Goal: Task Accomplishment & Management: Complete application form

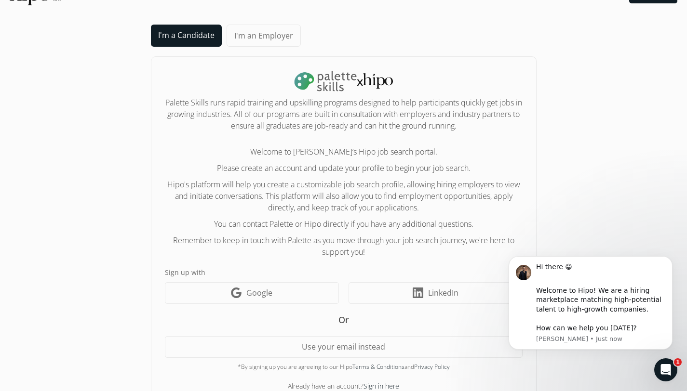
scroll to position [49, 0]
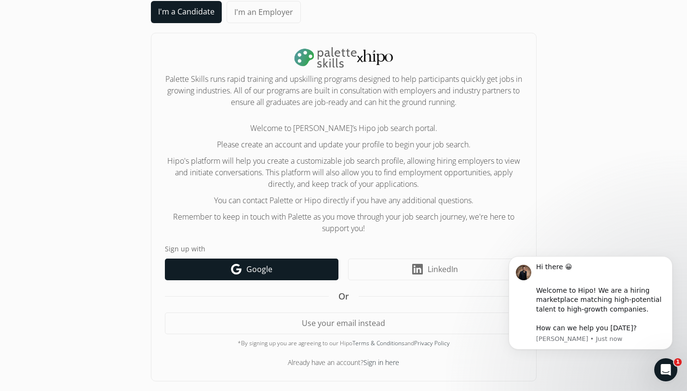
click at [280, 264] on link "Google icon Google" at bounding box center [252, 270] width 174 height 22
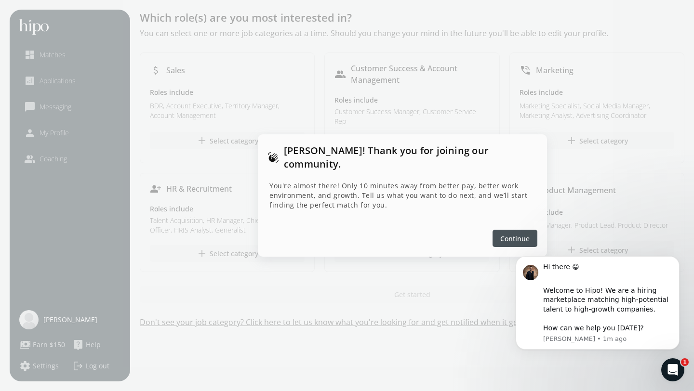
click at [507, 234] on span "Continue" at bounding box center [514, 239] width 29 height 10
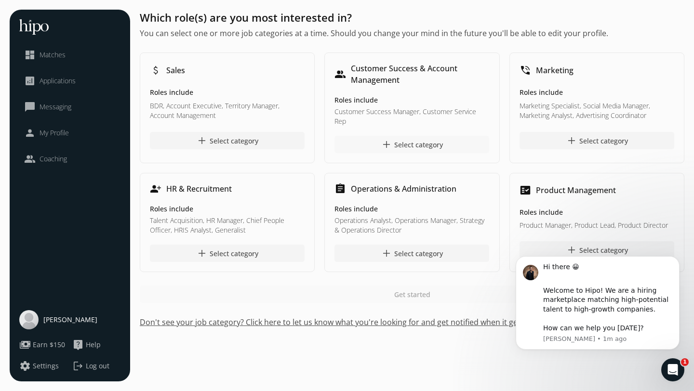
click at [381, 139] on span "add" at bounding box center [387, 145] width 12 height 12
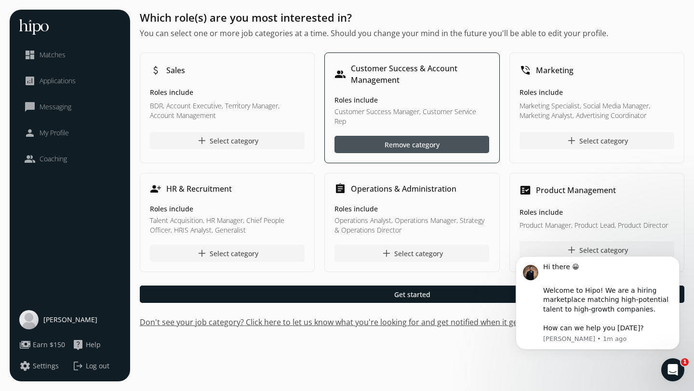
click at [371, 136] on div at bounding box center [411, 144] width 155 height 17
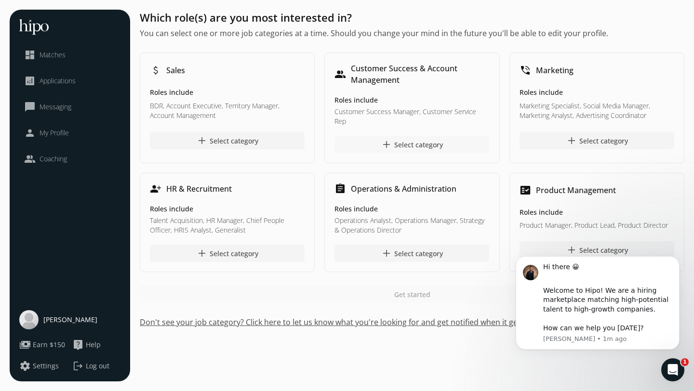
click at [415, 139] on div "add Select category" at bounding box center [412, 145] width 62 height 12
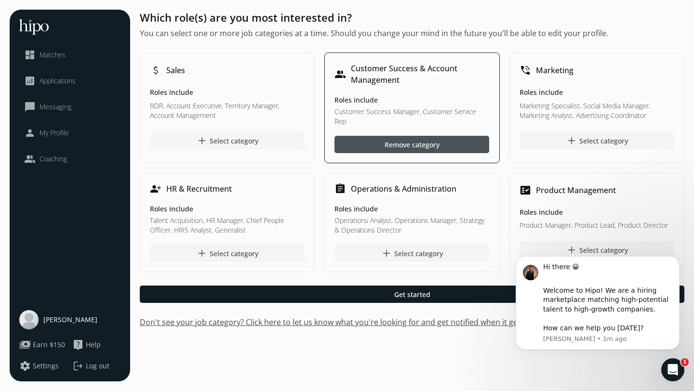
click at [234, 136] on div "add Select category" at bounding box center [227, 141] width 62 height 12
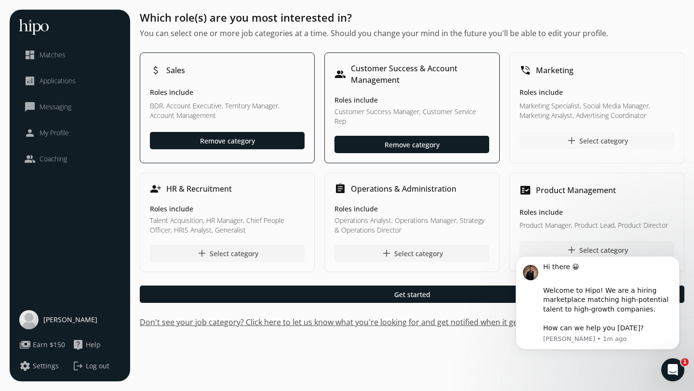
click at [578, 136] on div "add Select category" at bounding box center [597, 141] width 62 height 12
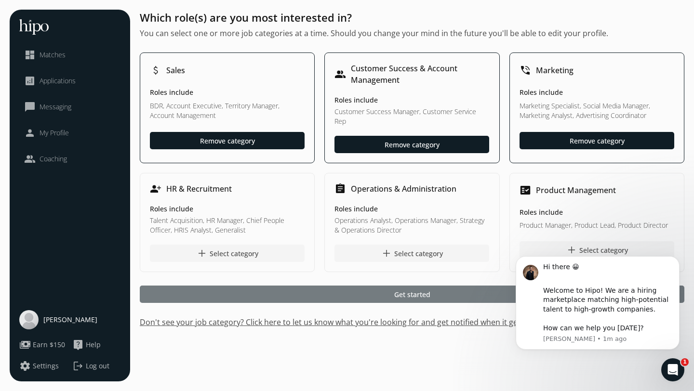
click at [388, 286] on div at bounding box center [412, 294] width 545 height 17
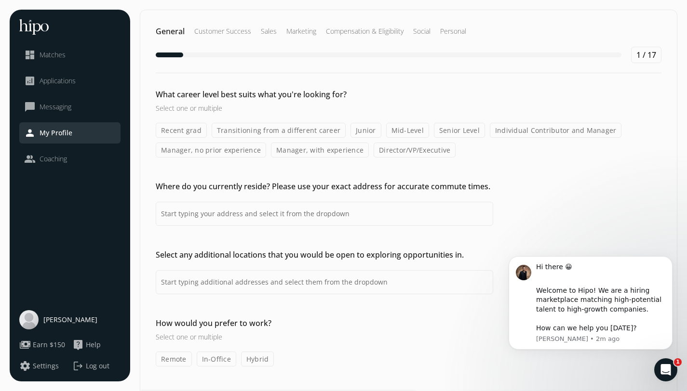
click at [358, 129] on label "Junior" at bounding box center [365, 130] width 31 height 15
click at [0, 0] on input "Junior" at bounding box center [0, 0] width 0 height 0
click at [255, 129] on label "Transitioning from a different career" at bounding box center [279, 130] width 134 height 15
click at [0, 0] on input "Transitioning from a different career" at bounding box center [0, 0] width 0 height 0
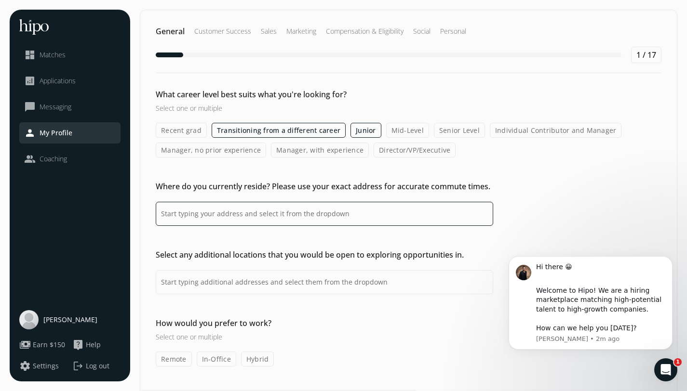
click at [326, 216] on input at bounding box center [324, 214] width 337 height 24
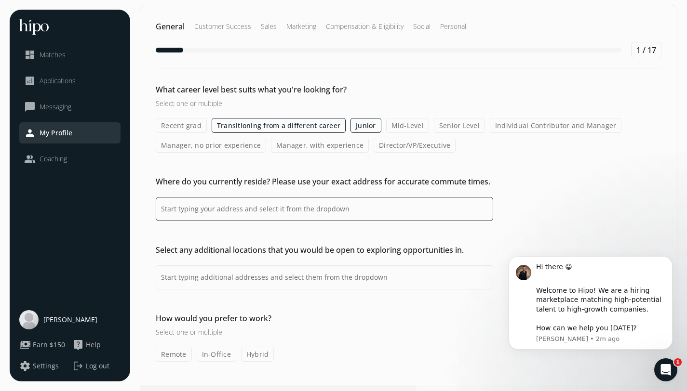
scroll to position [3, 0]
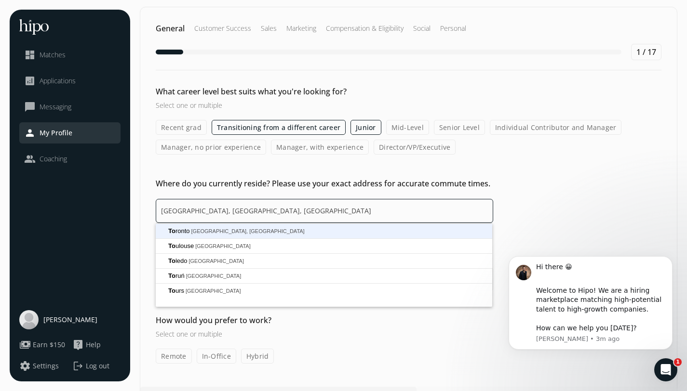
type input "[GEOGRAPHIC_DATA], [GEOGRAPHIC_DATA], [GEOGRAPHIC_DATA]"
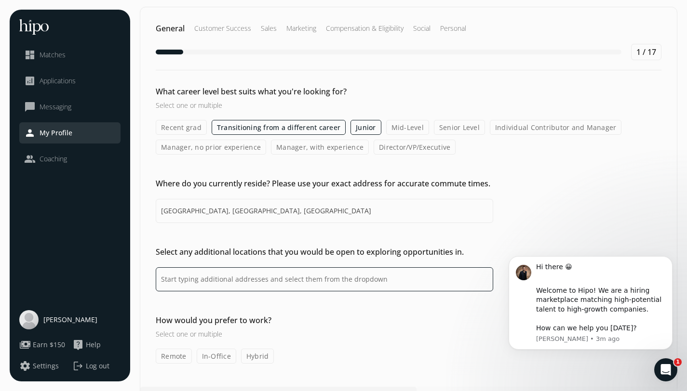
click at [214, 282] on input at bounding box center [324, 280] width 337 height 24
type input "[GEOGRAPHIC_DATA], [GEOGRAPHIC_DATA], [GEOGRAPHIC_DATA]"
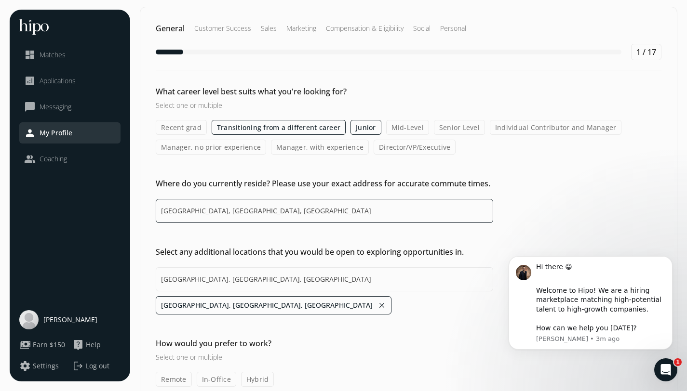
click at [280, 214] on input "[GEOGRAPHIC_DATA], [GEOGRAPHIC_DATA], [GEOGRAPHIC_DATA]" at bounding box center [324, 211] width 337 height 24
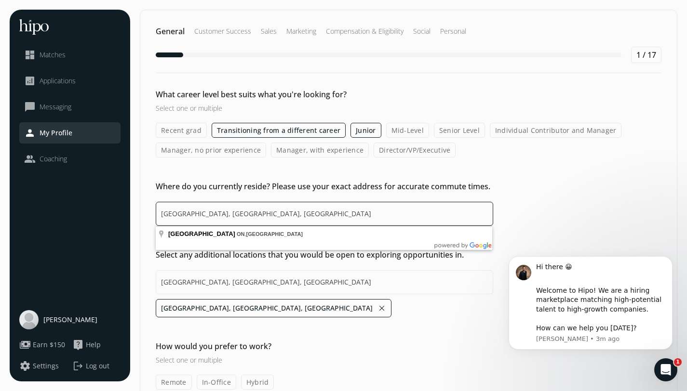
scroll to position [49, 0]
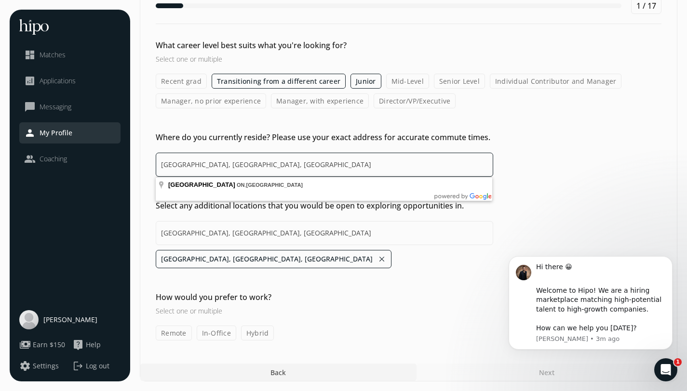
type input "[GEOGRAPHIC_DATA], [GEOGRAPHIC_DATA], [GEOGRAPHIC_DATA]"
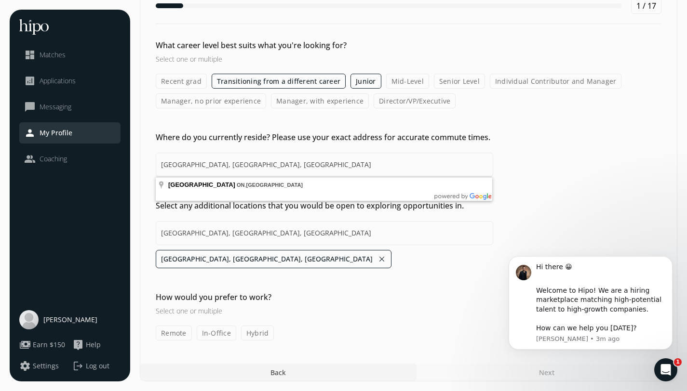
click at [252, 335] on label "Hybrid" at bounding box center [257, 333] width 33 height 15
click at [0, 0] on input "Hybrid" at bounding box center [0, 0] width 0 height 0
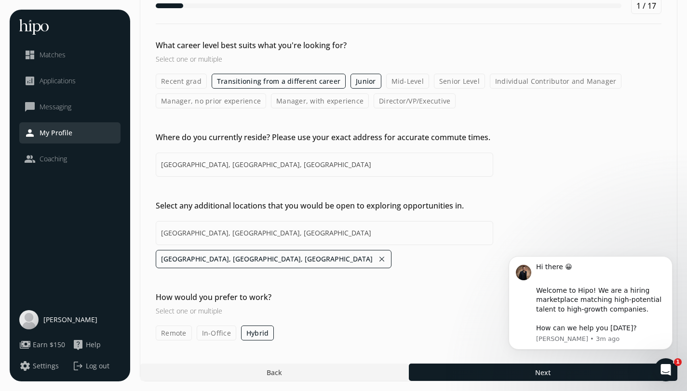
click at [517, 375] on body "Hi there 😀 ​ Welcome to Hipo! We are a hiring marketplace matching high-potenti…" at bounding box center [590, 315] width 185 height 134
click at [535, 374] on body "Hi there 😀 ​ Welcome to Hipo! We are a hiring marketplace matching high-potenti…" at bounding box center [590, 315] width 185 height 134
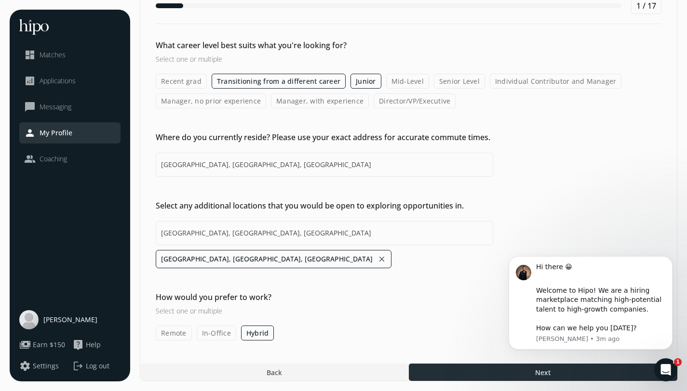
click at [489, 372] on div at bounding box center [543, 372] width 268 height 17
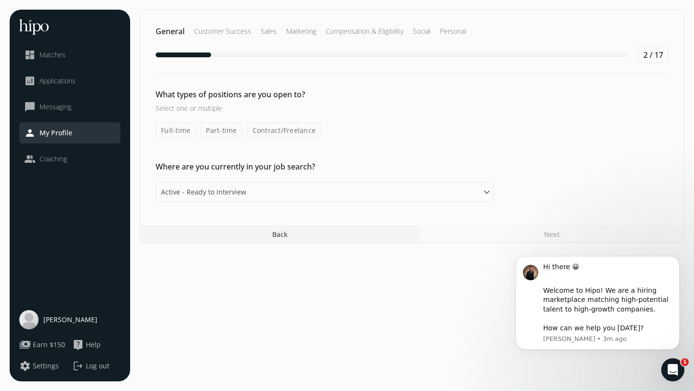
click at [169, 131] on label "Full-time" at bounding box center [176, 130] width 40 height 15
click at [0, 0] on input "Full-time" at bounding box center [0, 0] width 0 height 0
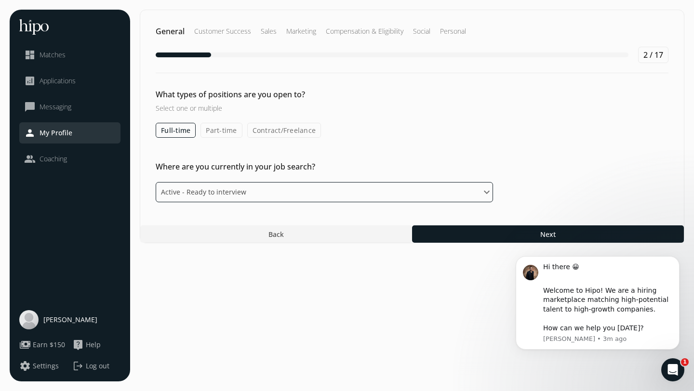
click at [271, 193] on select "Please select an option Active - Ready to interview Passive - Open to exploring…" at bounding box center [324, 192] width 337 height 20
select select "passive"
click at [156, 182] on select "Please select an option Active - Ready to interview Passive - Open to exploring…" at bounding box center [324, 192] width 337 height 20
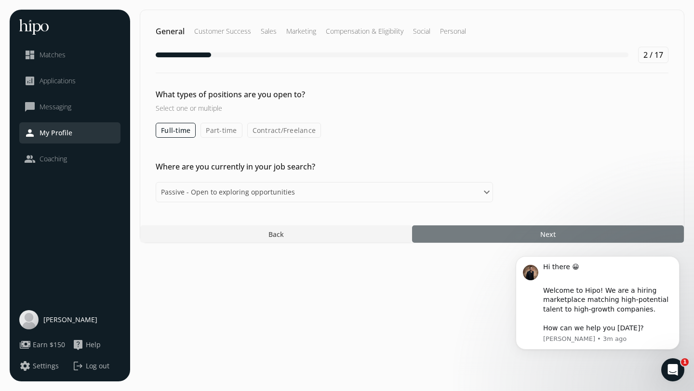
click at [482, 230] on div at bounding box center [548, 234] width 272 height 17
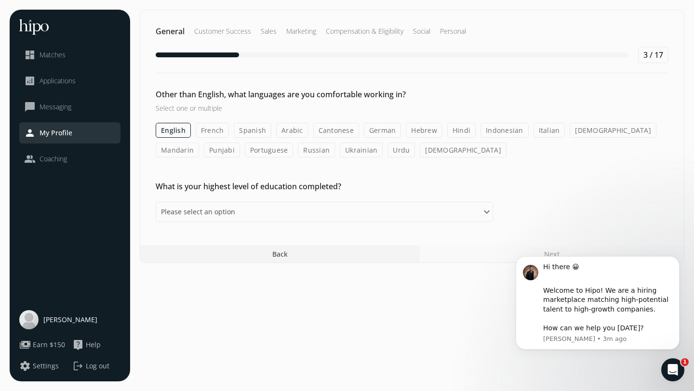
click at [169, 134] on label "English" at bounding box center [173, 130] width 35 height 15
click at [0, 0] on input "English" at bounding box center [0, 0] width 0 height 0
click at [169, 134] on label "English" at bounding box center [173, 130] width 35 height 15
click at [0, 0] on input "English" at bounding box center [0, 0] width 0 height 0
click at [421, 185] on h2 "What is your highest level of education completed?" at bounding box center [324, 187] width 337 height 12
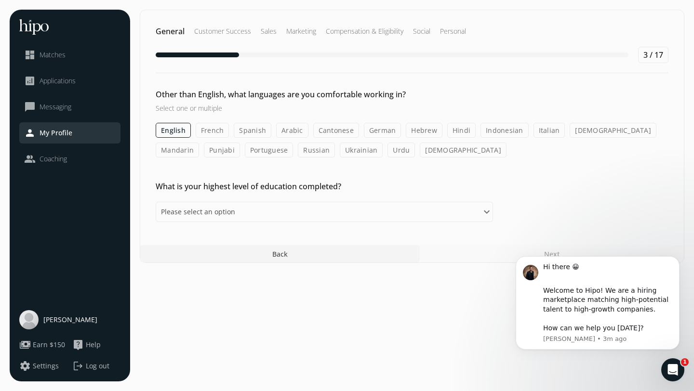
click at [174, 131] on label "English" at bounding box center [173, 130] width 35 height 15
click at [0, 0] on input "English" at bounding box center [0, 0] width 0 height 0
click at [174, 131] on label "English" at bounding box center [173, 130] width 35 height 15
click at [0, 0] on input "English" at bounding box center [0, 0] width 0 height 0
click at [174, 131] on label "English" at bounding box center [173, 130] width 35 height 15
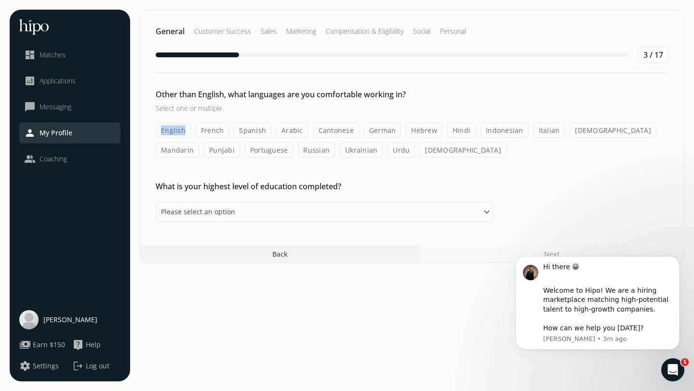
click at [0, 0] on input "English" at bounding box center [0, 0] width 0 height 0
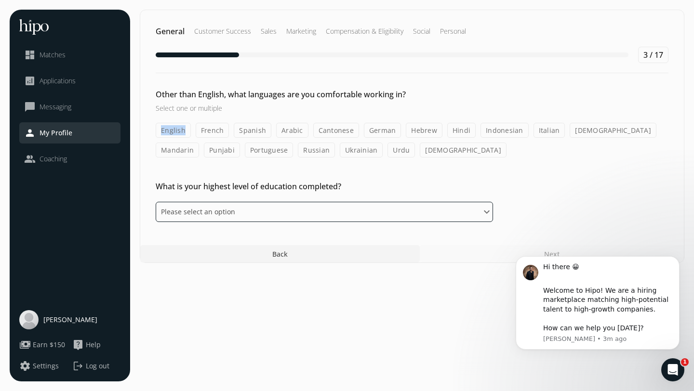
click at [222, 216] on select "Please select an option Some High School High School Diploma Some University or…" at bounding box center [324, 212] width 337 height 20
select select "college"
click at [156, 202] on select "Please select an option Some High School High School Diploma Some University or…" at bounding box center [324, 212] width 337 height 20
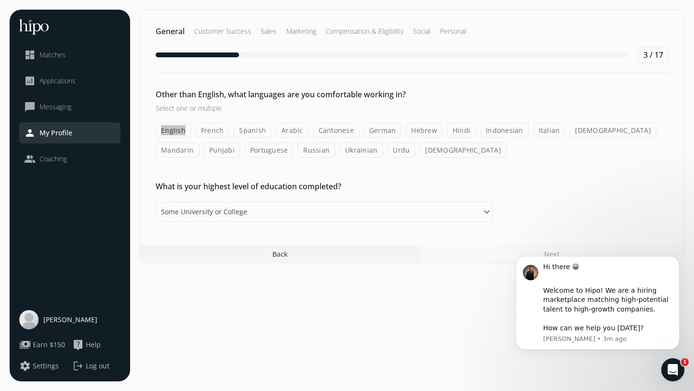
click at [510, 254] on body "Hi there 😀 ​ Welcome to Hipo! We are a hiring marketplace matching high-potenti…" at bounding box center [597, 315] width 185 height 134
click at [674, 260] on icon "Dismiss notification" at bounding box center [676, 258] width 5 height 5
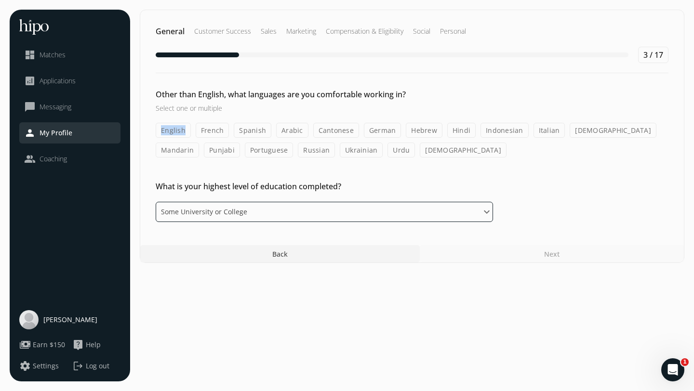
click at [275, 215] on select "Please select an option Some High School High School Diploma Some University or…" at bounding box center [324, 212] width 337 height 20
click at [156, 202] on select "Please select an option Some High School High School Diploma Some University or…" at bounding box center [324, 212] width 337 height 20
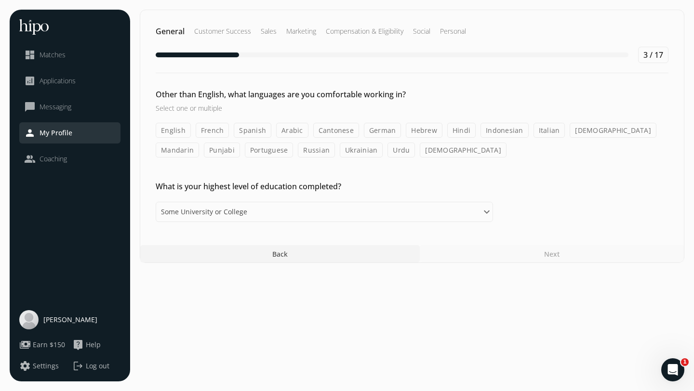
click at [304, 129] on div "English French Spanish Arabic Cantonese German Hebrew Hindi Indonesian Italian …" at bounding box center [412, 140] width 513 height 35
click at [292, 130] on label "Arabic" at bounding box center [292, 130] width 32 height 15
click at [0, 0] on input "Arabic" at bounding box center [0, 0] width 0 height 0
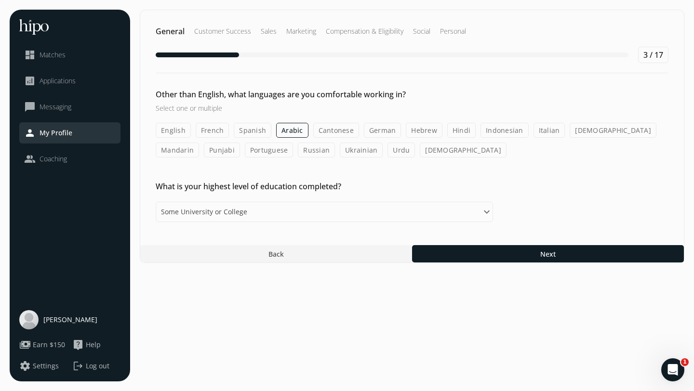
click at [167, 137] on label "English" at bounding box center [173, 130] width 35 height 15
click at [0, 0] on input "English" at bounding box center [0, 0] width 0 height 0
click at [280, 128] on label "Arabic" at bounding box center [292, 130] width 32 height 15
click at [0, 0] on input "Arabic" at bounding box center [0, 0] width 0 height 0
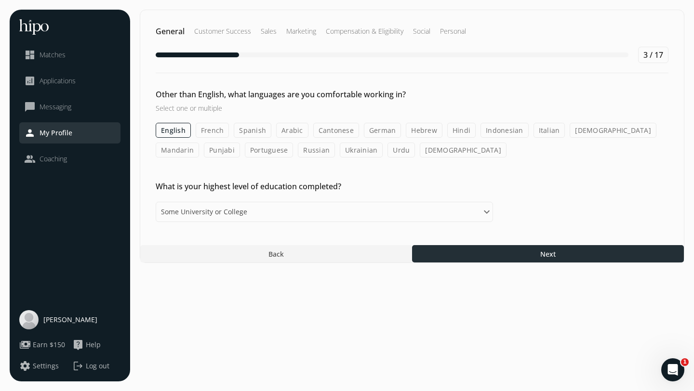
click at [507, 252] on div at bounding box center [548, 253] width 272 height 17
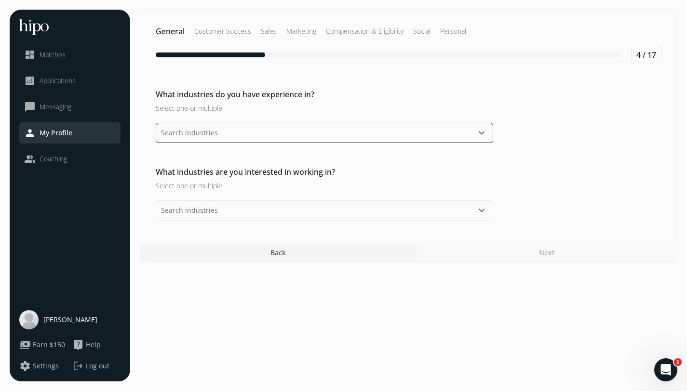
click at [241, 135] on input "text" at bounding box center [324, 133] width 337 height 20
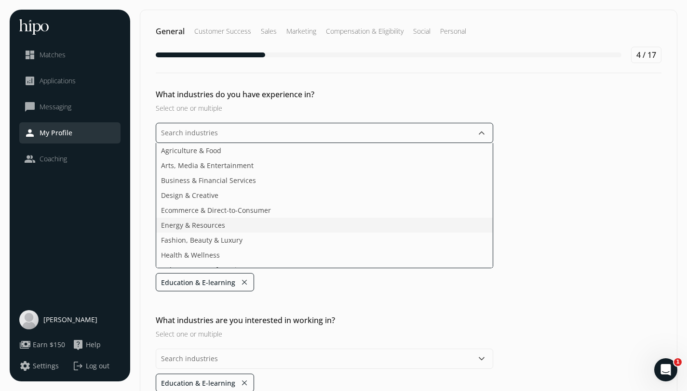
click at [245, 222] on li "Energy & Resources" at bounding box center [324, 225] width 336 height 15
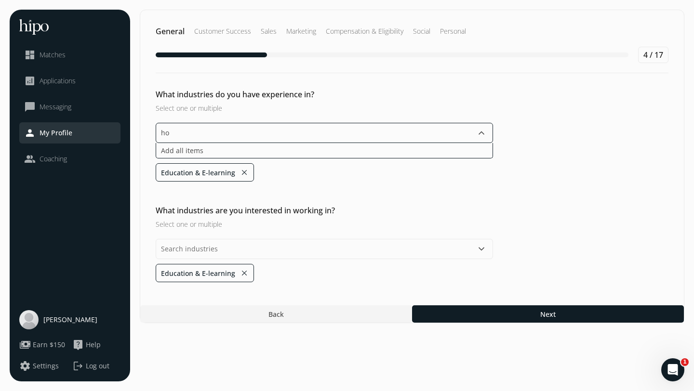
type input "h"
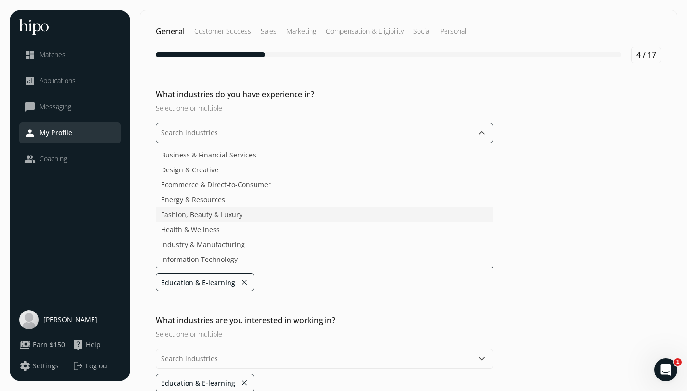
scroll to position [26, 0]
click at [193, 231] on span "Health & Wellness" at bounding box center [190, 229] width 59 height 10
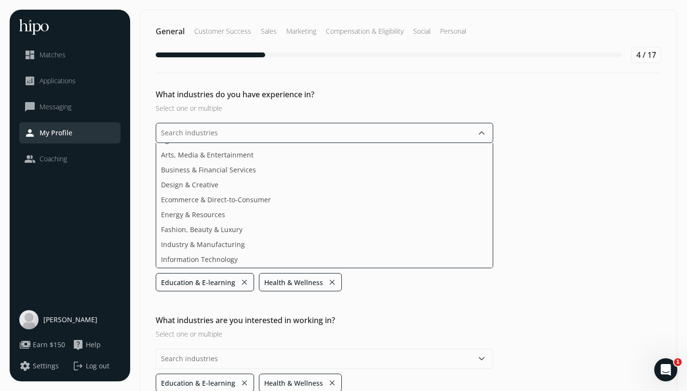
scroll to position [0, 0]
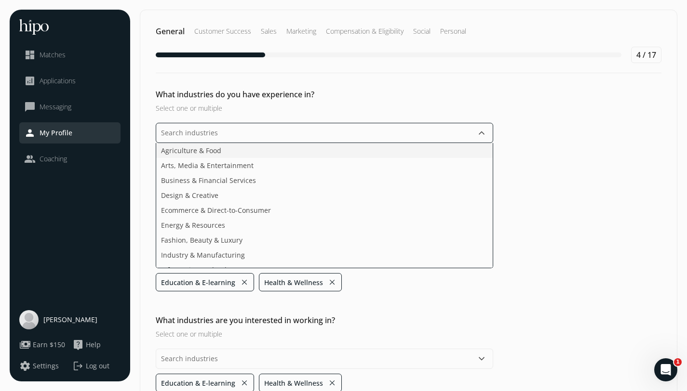
click at [191, 152] on span "Agriculture & Food" at bounding box center [191, 151] width 60 height 10
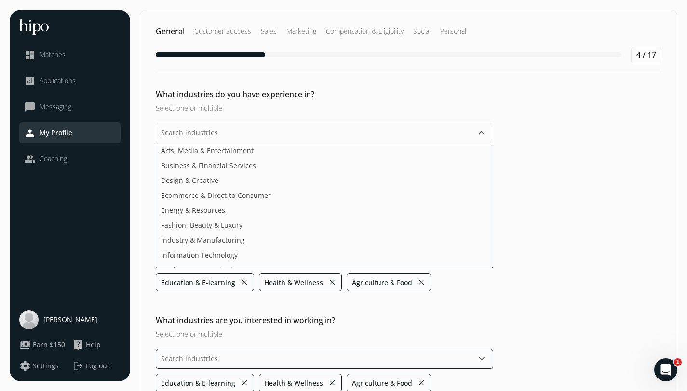
click at [361, 349] on div "keyboard_arrow_down Education & E-learning close Health & Wellness close Agricu…" at bounding box center [324, 370] width 337 height 43
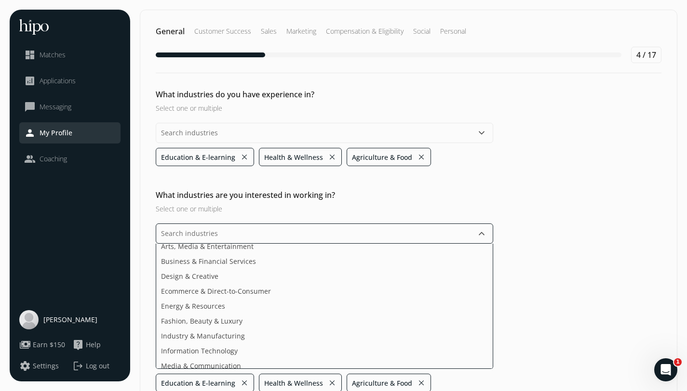
scroll to position [4, 0]
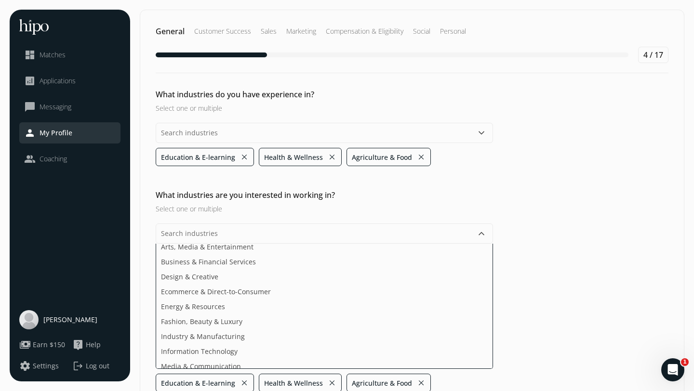
click at [615, 195] on div "What industries are you interested in working in? Select one or multiple keyboa…" at bounding box center [412, 290] width 544 height 203
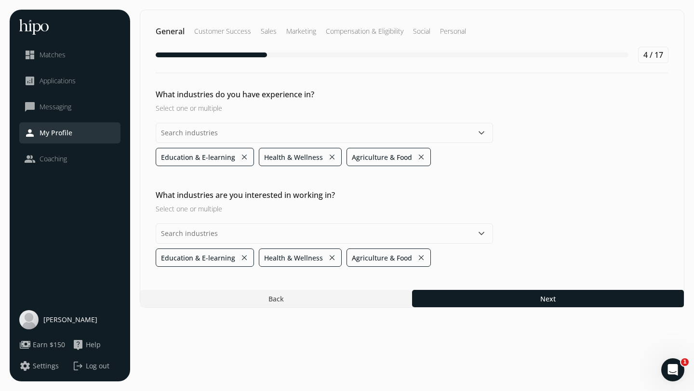
click at [241, 256] on button "close" at bounding box center [244, 257] width 9 height 13
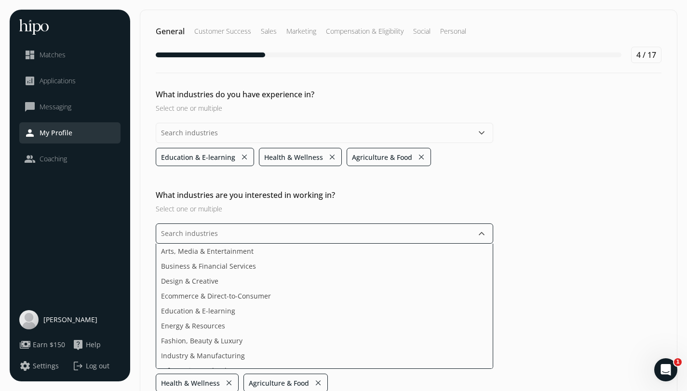
click at [212, 232] on input "text" at bounding box center [324, 234] width 337 height 20
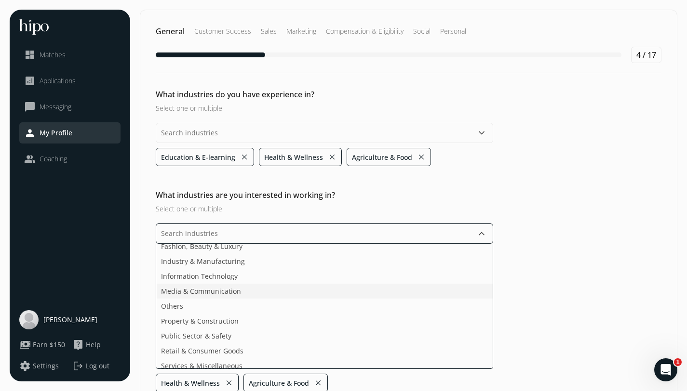
scroll to position [89, 0]
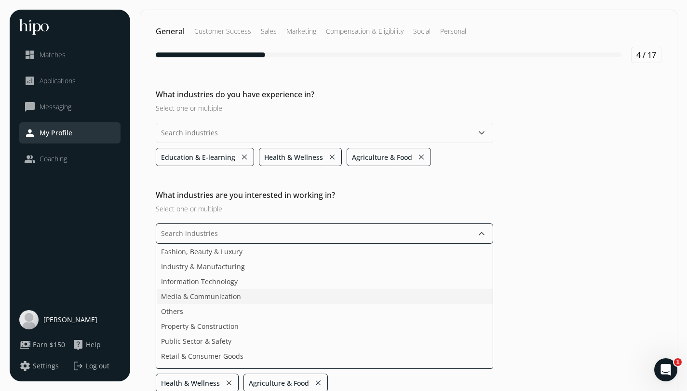
click at [200, 297] on li "Media & Communication" at bounding box center [324, 296] width 336 height 15
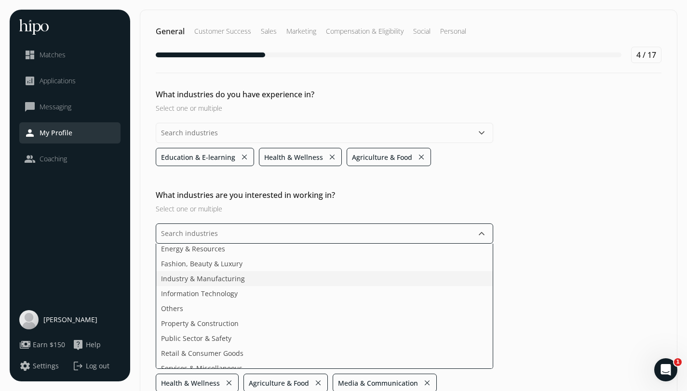
scroll to position [72, 0]
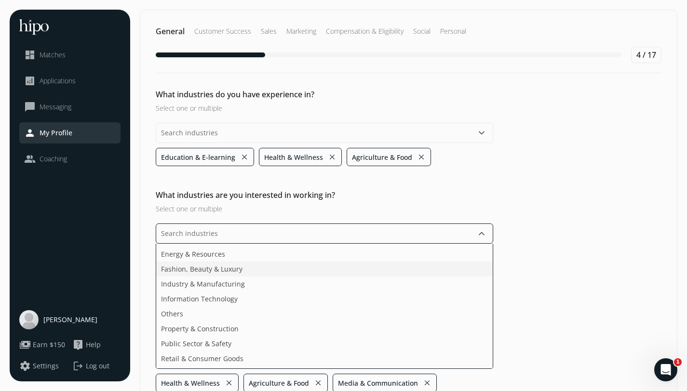
click at [200, 268] on span "Fashion, Beauty & Luxury" at bounding box center [201, 269] width 81 height 10
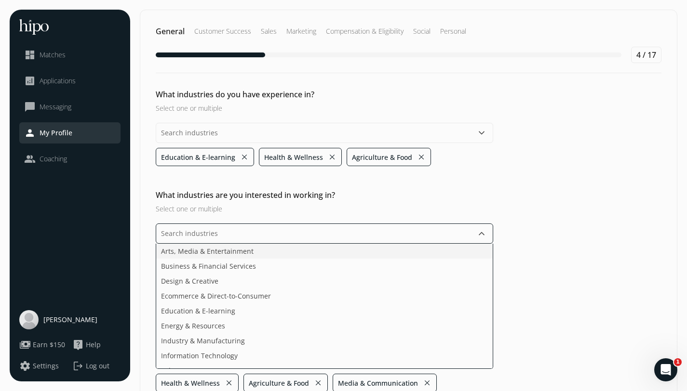
click at [197, 251] on span "Arts, Media & Entertainment" at bounding box center [207, 251] width 93 height 10
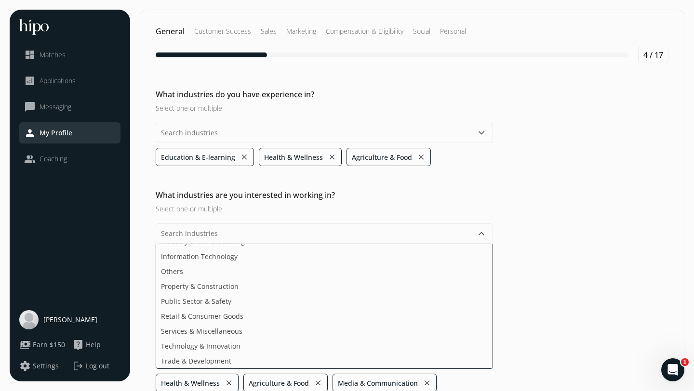
click at [543, 370] on section "General Customer Success Sales Marketing Compensation & Eligibility Social Pers…" at bounding box center [412, 233] width 545 height 447
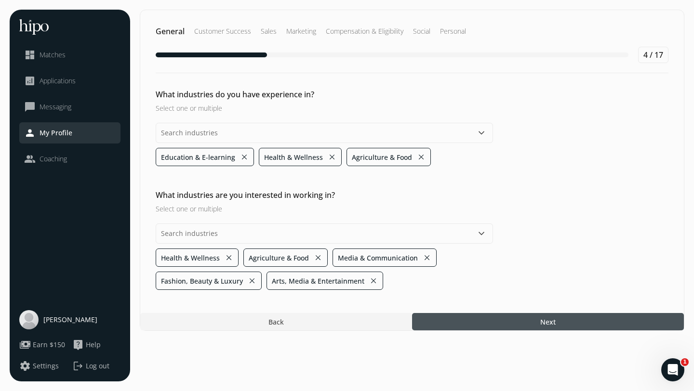
click at [494, 321] on div at bounding box center [548, 321] width 272 height 17
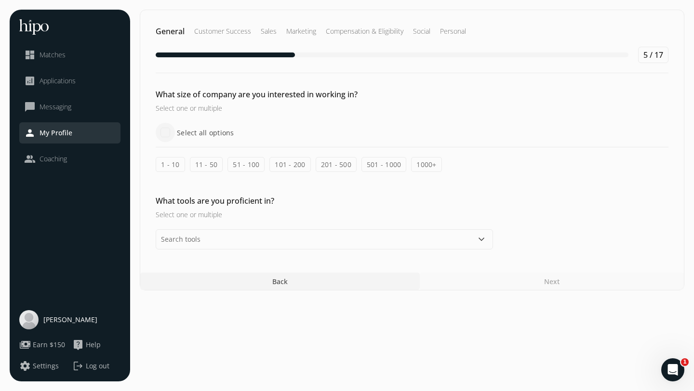
click at [167, 128] on input "Select all options" at bounding box center [165, 132] width 19 height 19
checkbox input "true"
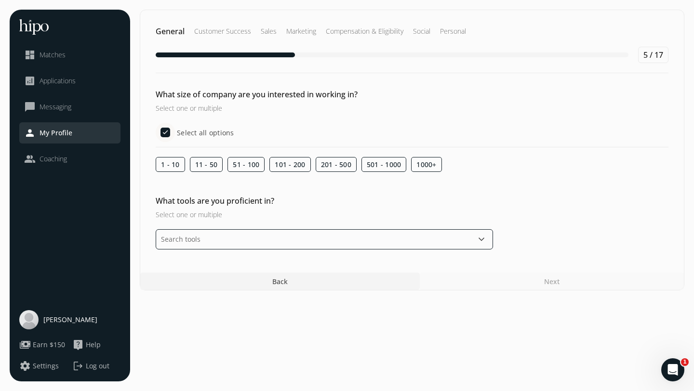
click at [207, 249] on input "text" at bounding box center [324, 239] width 337 height 20
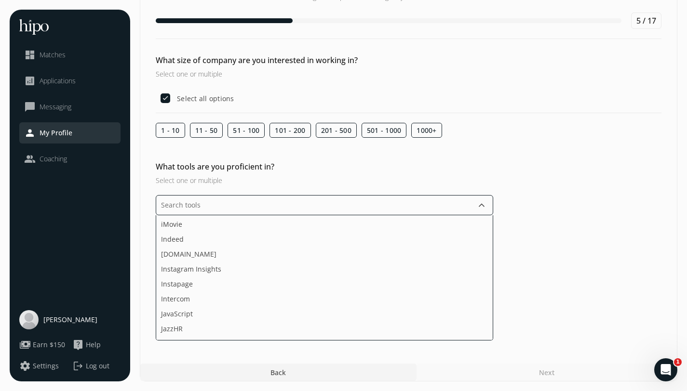
scroll to position [970, 0]
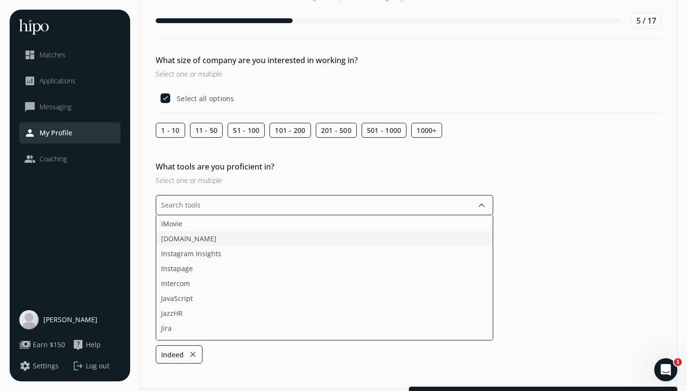
click at [165, 236] on span "[DOMAIN_NAME]" at bounding box center [188, 239] width 55 height 10
click at [169, 267] on span "Instapage" at bounding box center [177, 267] width 32 height 10
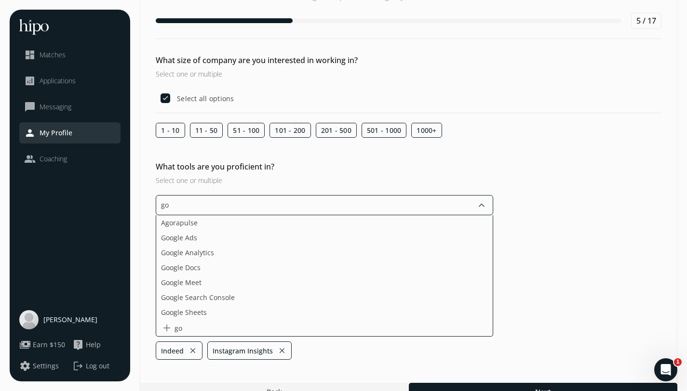
scroll to position [0, 0]
type input "goo"
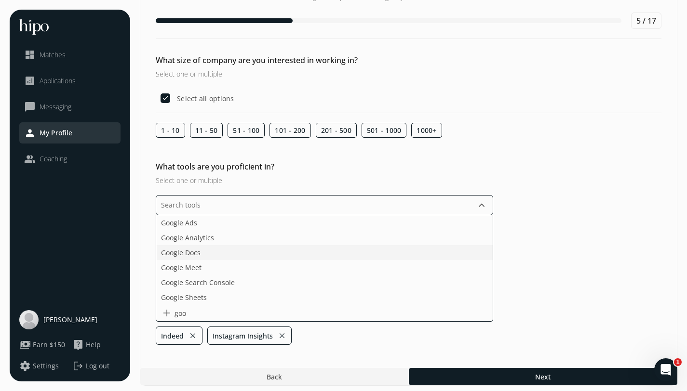
click at [188, 254] on span "Google Docs" at bounding box center [181, 253] width 40 height 10
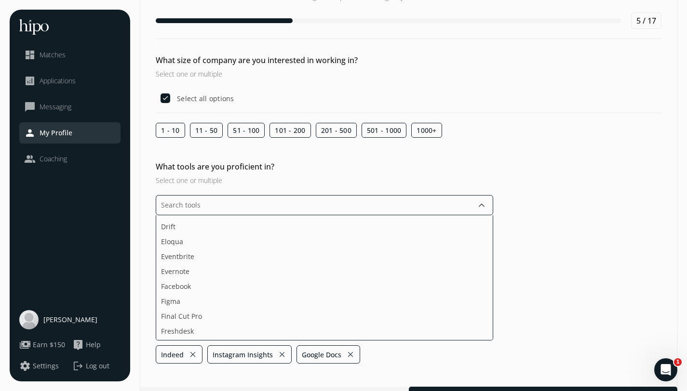
scroll to position [493, 0]
click at [186, 281] on li "Facebook" at bounding box center [324, 282] width 336 height 15
click at [219, 294] on li "ChatGPT" at bounding box center [324, 296] width 336 height 15
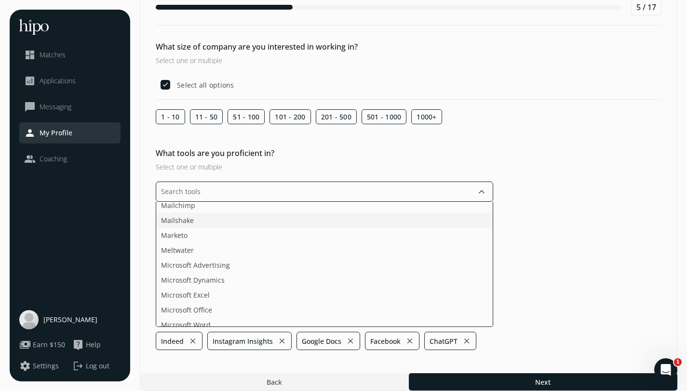
scroll to position [1188, 0]
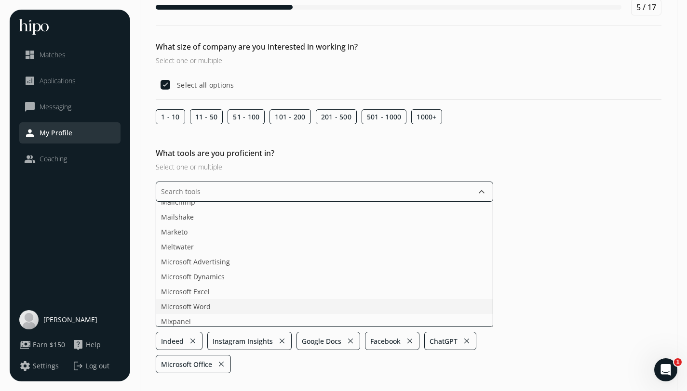
click at [215, 305] on li "Microsoft Word" at bounding box center [324, 306] width 336 height 15
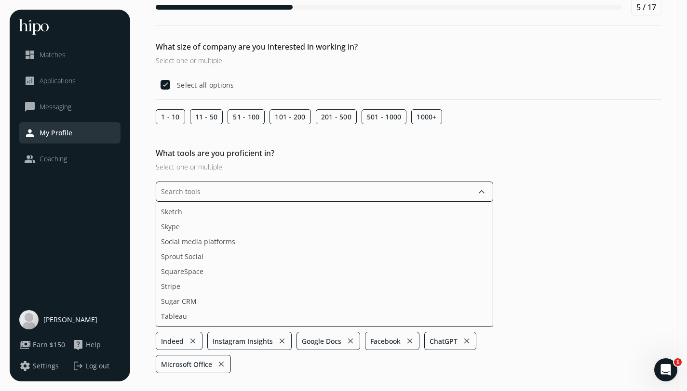
scroll to position [1580, 0]
click at [176, 247] on span "Sprout Social" at bounding box center [182, 243] width 42 height 10
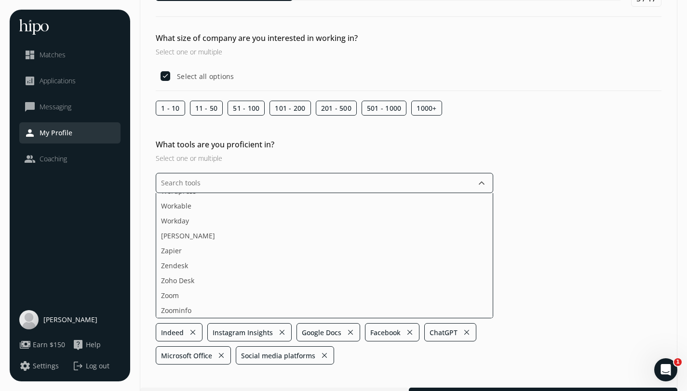
scroll to position [53, 0]
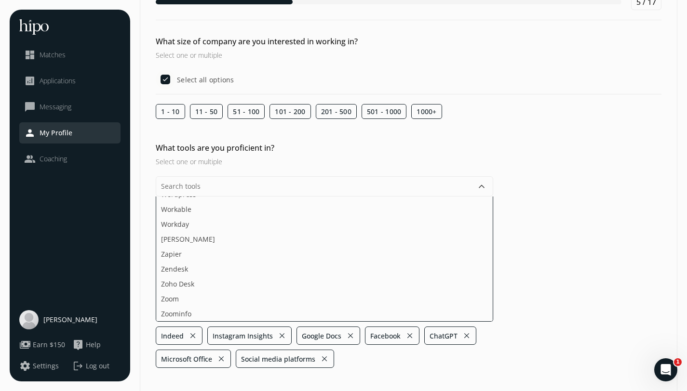
click at [167, 82] on div "General Customer Success Sales Marketing Compensation & Eligibility Social Pers…" at bounding box center [408, 183] width 537 height 453
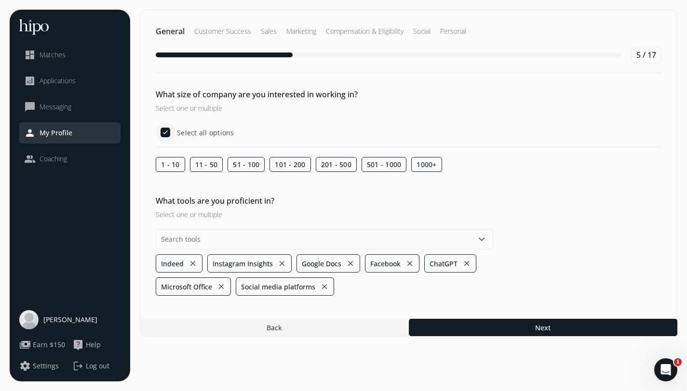
scroll to position [0, 0]
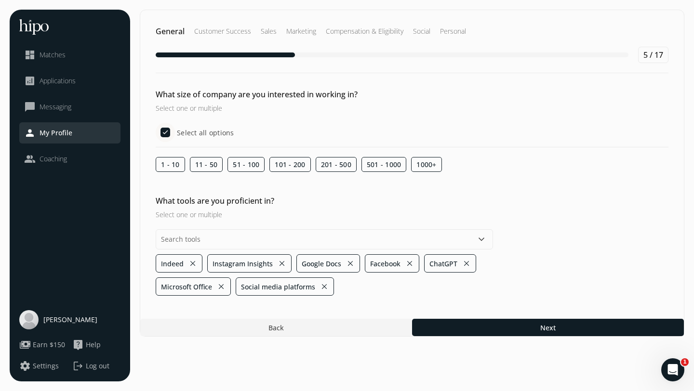
click at [169, 132] on input "Select all options" at bounding box center [165, 132] width 19 height 19
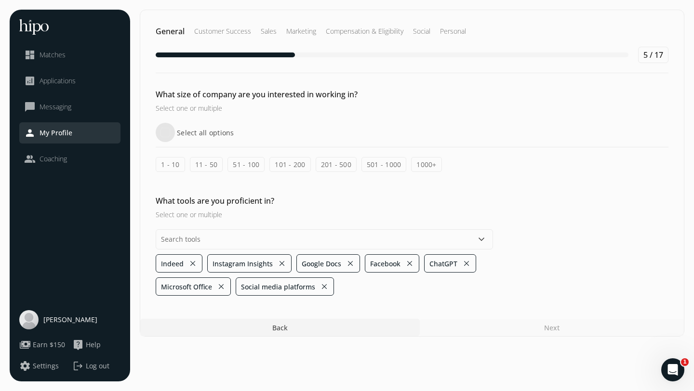
click at [169, 132] on input "Select all options" at bounding box center [165, 132] width 19 height 19
checkbox input "true"
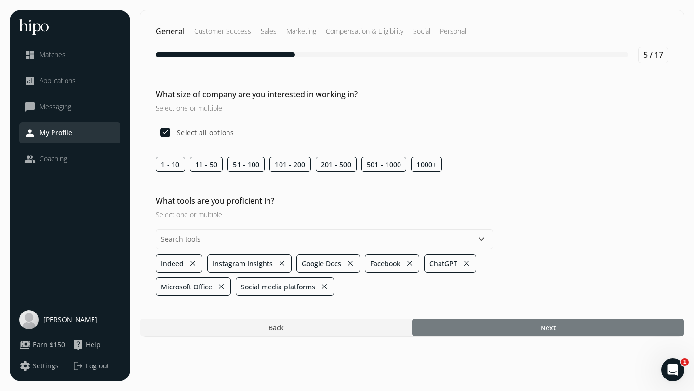
click at [490, 327] on div at bounding box center [548, 327] width 272 height 17
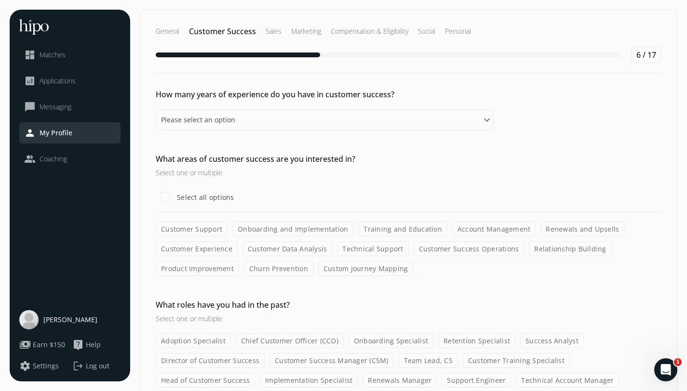
click at [183, 228] on label "Customer Support" at bounding box center [192, 229] width 72 height 15
click at [0, 0] on input "Customer Support" at bounding box center [0, 0] width 0 height 0
click at [380, 232] on label "Training and Education" at bounding box center [402, 229] width 89 height 15
click at [0, 0] on input "Training and Education" at bounding box center [0, 0] width 0 height 0
click at [545, 253] on label "Relationship Building" at bounding box center [570, 248] width 82 height 15
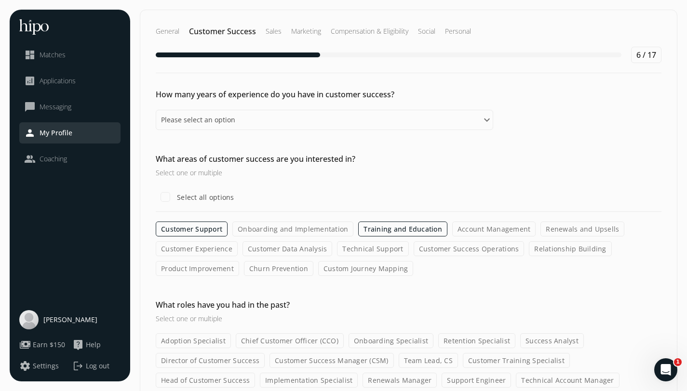
click at [0, 0] on input "Relationship Building" at bounding box center [0, 0] width 0 height 0
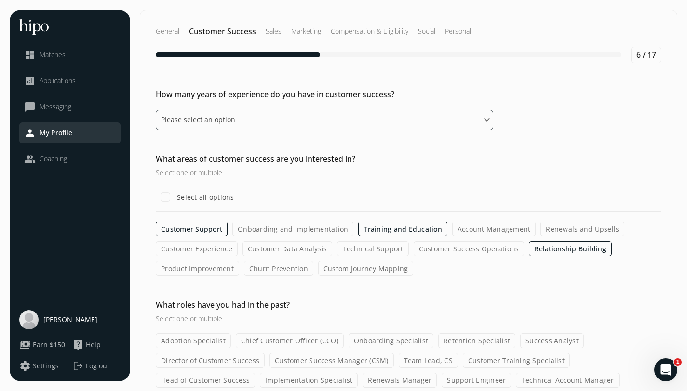
click at [225, 123] on select "Please select an option 0 - 1 years 2 - 3 years 4 - 5 years 6 - 8 years 9+ years" at bounding box center [324, 120] width 337 height 20
select select "zero_one_years"
click at [156, 110] on select "Please select an option 0 - 1 years 2 - 3 years 4 - 5 years 6 - 8 years 9+ years" at bounding box center [324, 120] width 337 height 20
click at [202, 116] on select "Please select an option 0 - 1 years 2 - 3 years 4 - 5 years 6 - 8 years 9+ years" at bounding box center [324, 120] width 337 height 20
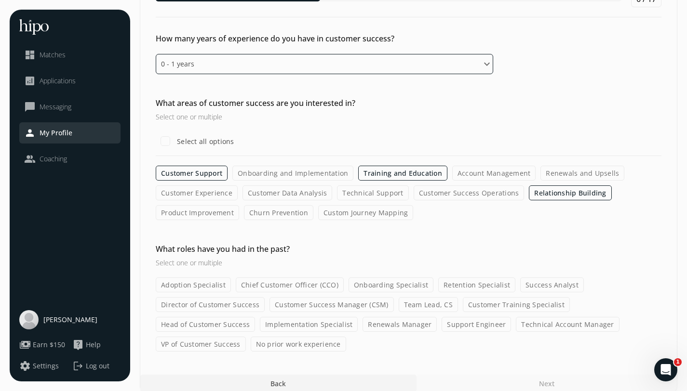
scroll to position [67, 0]
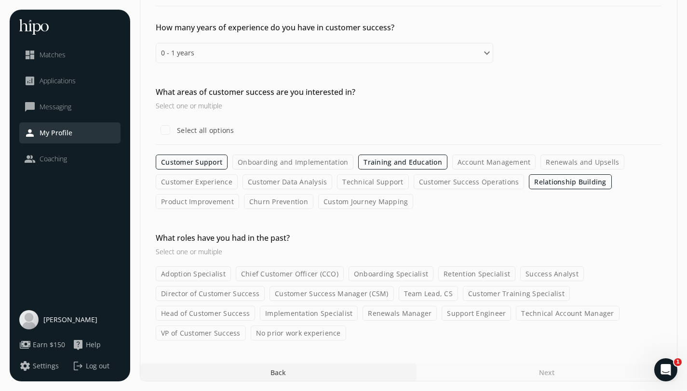
click at [251, 334] on label "No prior work experience" at bounding box center [298, 333] width 95 height 15
click at [0, 0] on input "No prior work experience" at bounding box center [0, 0] width 0 height 0
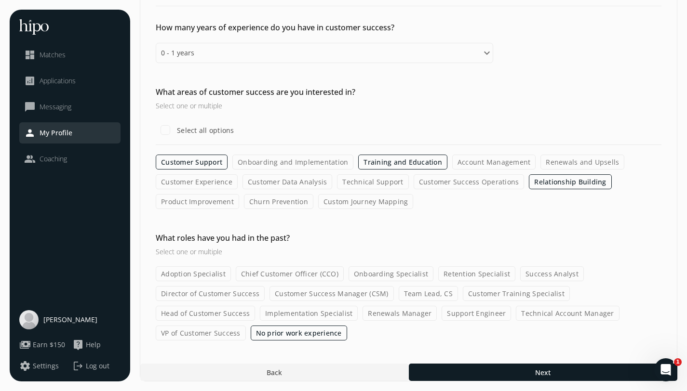
click at [433, 187] on label "Customer Success Operations" at bounding box center [469, 181] width 111 height 15
click at [0, 0] on input "Customer Success Operations" at bounding box center [0, 0] width 0 height 0
click at [199, 174] on label "Customer Experience" at bounding box center [197, 181] width 82 height 15
click at [0, 0] on input "Customer Experience" at bounding box center [0, 0] width 0 height 0
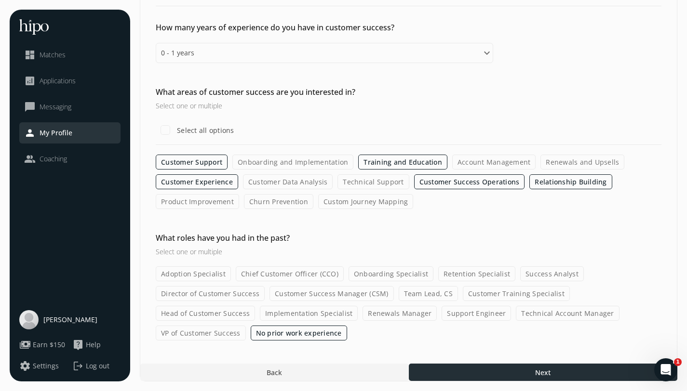
click at [470, 369] on div at bounding box center [543, 372] width 268 height 17
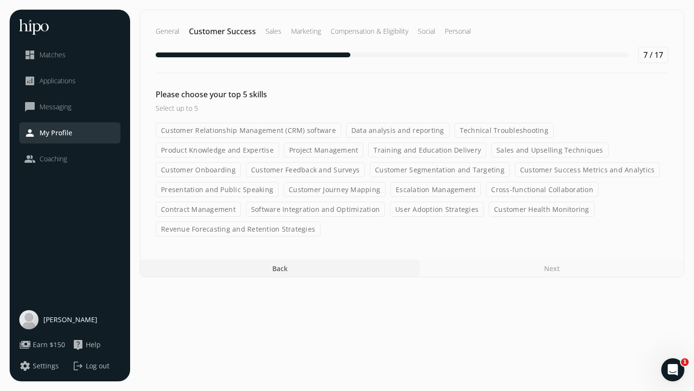
click at [241, 162] on label "Customer Onboarding" at bounding box center [198, 169] width 85 height 15
click at [0, 0] on input "Customer Onboarding" at bounding box center [0, 0] width 0 height 0
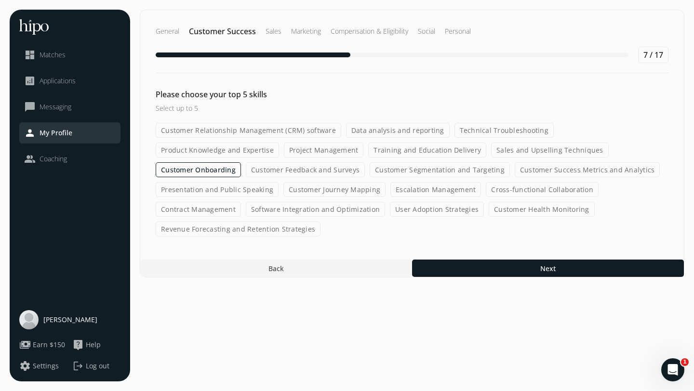
click at [241, 162] on label "Customer Onboarding" at bounding box center [198, 169] width 85 height 15
click at [0, 0] on input "Customer Onboarding" at bounding box center [0, 0] width 0 height 0
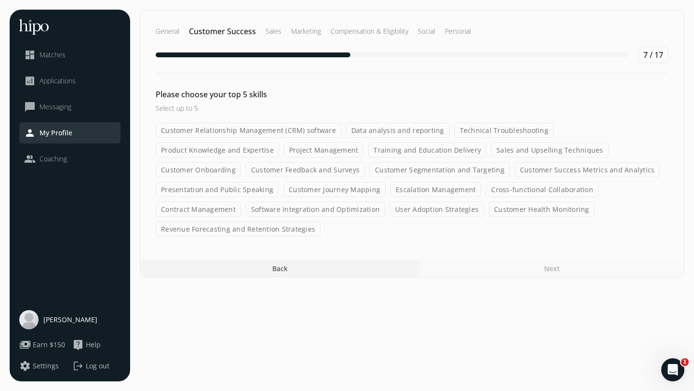
click at [246, 163] on label "Customer Feedback and Surveys" at bounding box center [305, 169] width 119 height 15
click at [0, 0] on input "Customer Feedback and Surveys" at bounding box center [0, 0] width 0 height 0
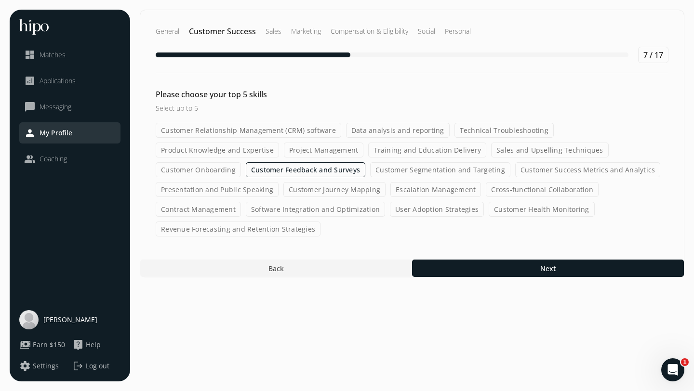
click at [246, 169] on label "Customer Feedback and Surveys" at bounding box center [306, 169] width 120 height 15
click at [0, 0] on input "Customer Feedback and Surveys" at bounding box center [0, 0] width 0 height 0
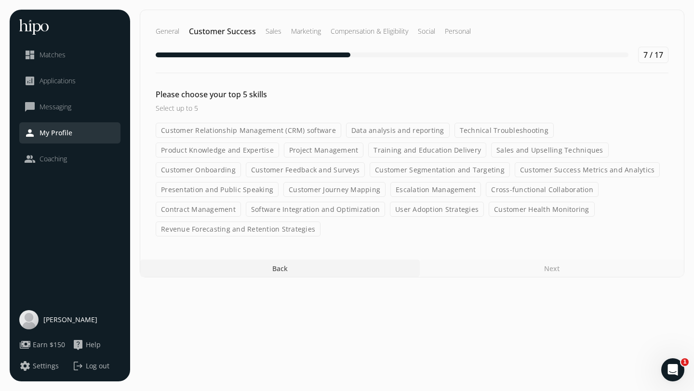
click at [241, 162] on label "Customer Onboarding" at bounding box center [198, 169] width 85 height 15
click at [0, 0] on input "Customer Onboarding" at bounding box center [0, 0] width 0 height 0
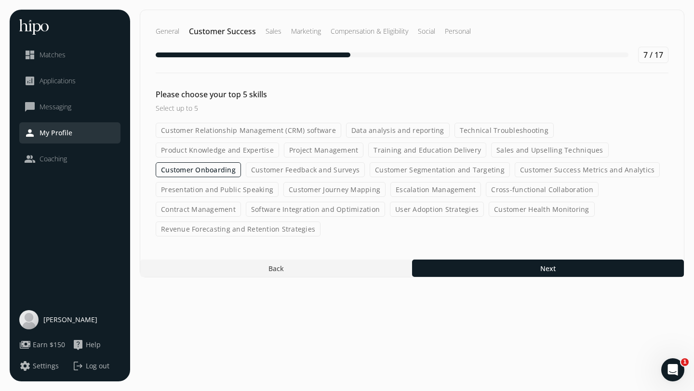
click at [491, 147] on label "Sales and Upselling Techniques" at bounding box center [550, 150] width 118 height 15
click at [0, 0] on input "Sales and Upselling Techniques" at bounding box center [0, 0] width 0 height 0
click at [246, 171] on label "Customer Feedback and Surveys" at bounding box center [305, 169] width 119 height 15
click at [0, 0] on input "Customer Feedback and Surveys" at bounding box center [0, 0] width 0 height 0
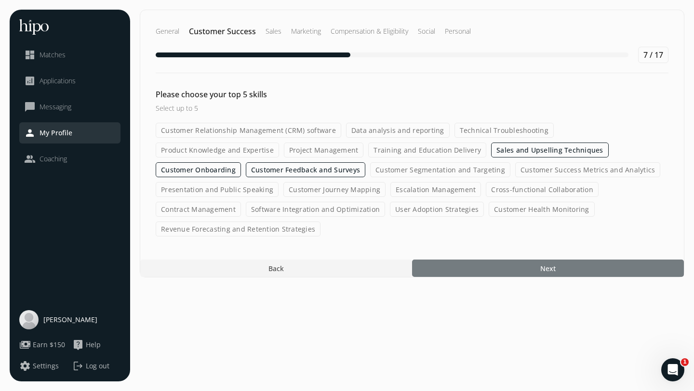
click at [494, 272] on div at bounding box center [548, 268] width 272 height 17
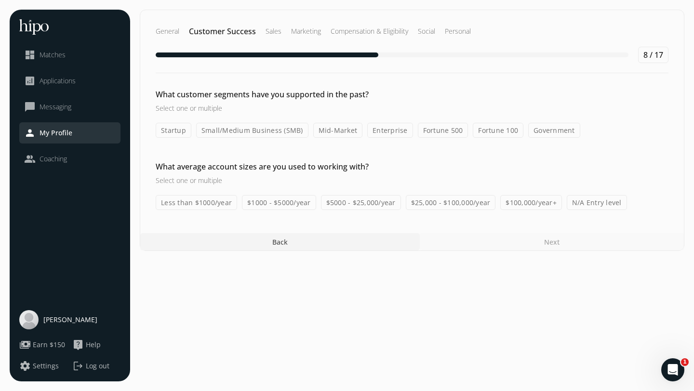
click at [244, 134] on label "Small/Medium Business (SMB)" at bounding box center [252, 130] width 112 height 15
click at [0, 0] on input "Small/Medium Business (SMB)" at bounding box center [0, 0] width 0 height 0
click at [425, 203] on label "$25,000 - $100,000/year" at bounding box center [451, 202] width 90 height 15
click at [0, 0] on input "$25,000 - $100,000/year" at bounding box center [0, 0] width 0 height 0
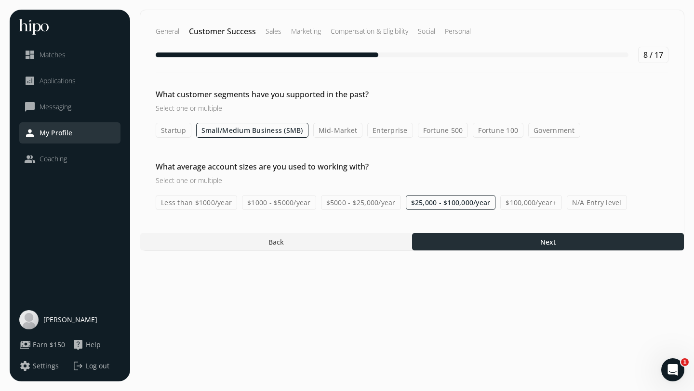
click at [446, 242] on div at bounding box center [548, 241] width 272 height 17
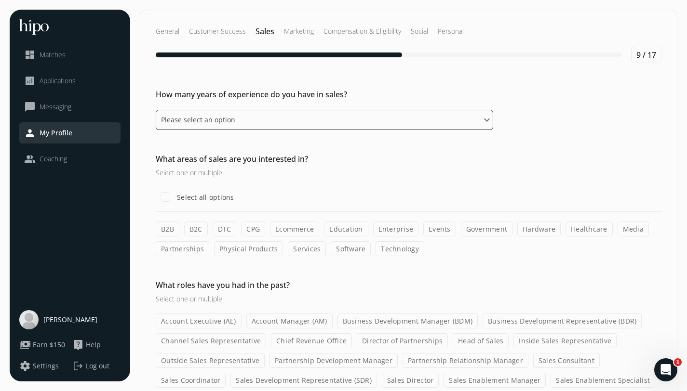
click at [234, 124] on select "Please select an option 0 - 1 years 2 - 3 years 4 - 5 years 6 - 8 years 9+ years" at bounding box center [324, 120] width 337 height 20
select select "zero_one_years"
click at [156, 110] on select "Please select an option 0 - 1 years 2 - 3 years 4 - 5 years 6 - 8 years 9+ years" at bounding box center [324, 120] width 337 height 20
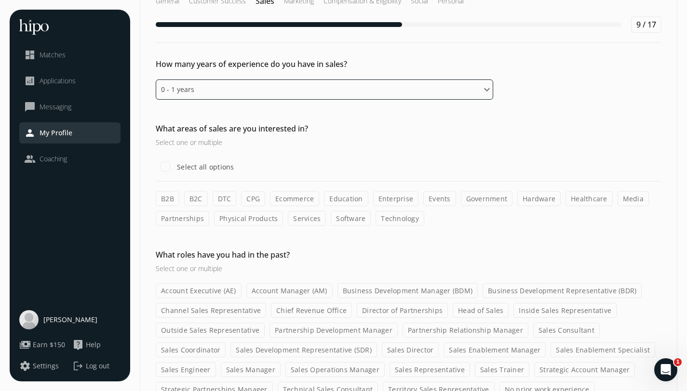
scroll to position [33, 0]
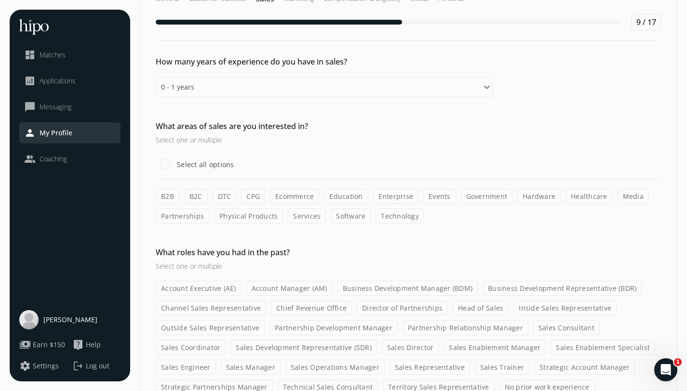
click at [169, 198] on label "B2B" at bounding box center [168, 196] width 24 height 15
click at [0, 0] on input "B2B" at bounding box center [0, 0] width 0 height 0
click at [240, 218] on label "Physical Products" at bounding box center [248, 216] width 69 height 15
click at [0, 0] on input "Physical Products" at bounding box center [0, 0] width 0 height 0
click at [527, 198] on label "Hardware" at bounding box center [538, 196] width 43 height 15
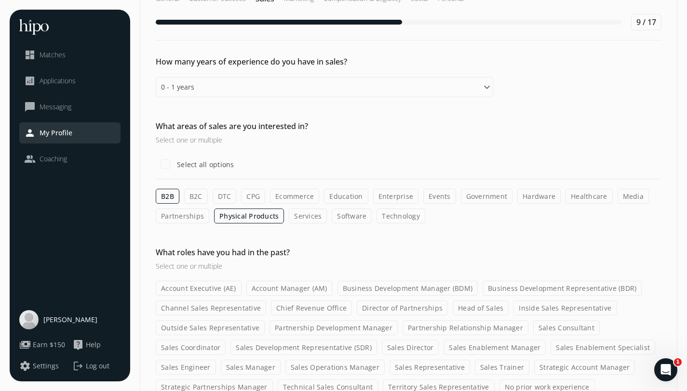
click at [0, 0] on input "Hardware" at bounding box center [0, 0] width 0 height 0
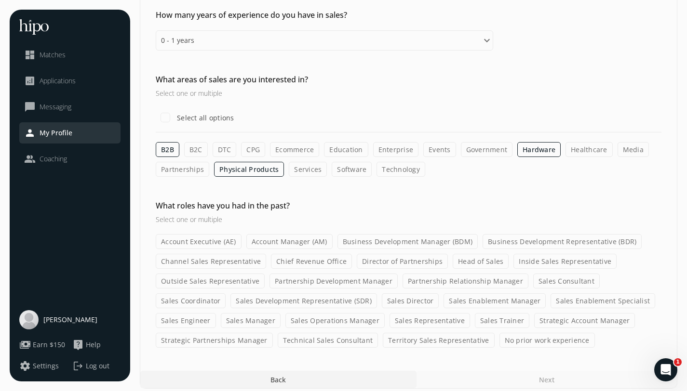
scroll to position [87, 0]
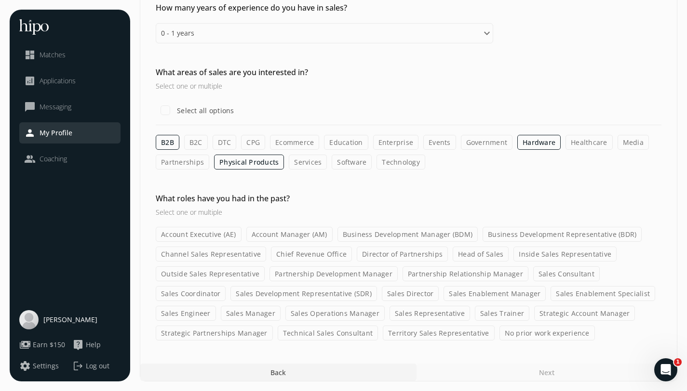
click at [527, 336] on label "No prior work experience" at bounding box center [546, 333] width 95 height 15
click at [0, 0] on input "No prior work experience" at bounding box center [0, 0] width 0 height 0
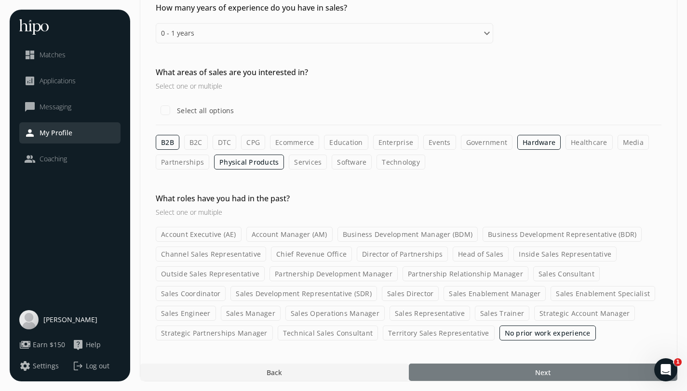
click at [459, 368] on div at bounding box center [543, 372] width 268 height 17
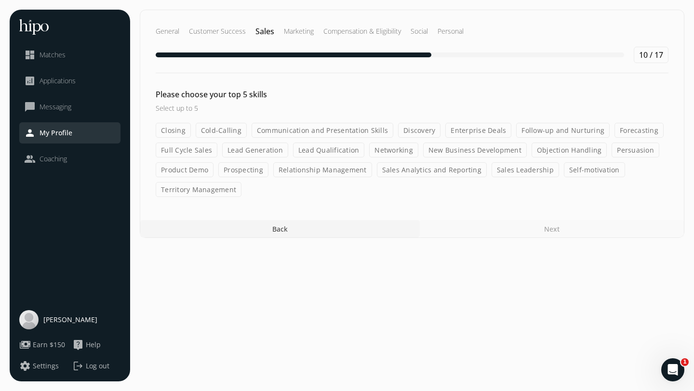
click at [301, 228] on div at bounding box center [280, 228] width 280 height 17
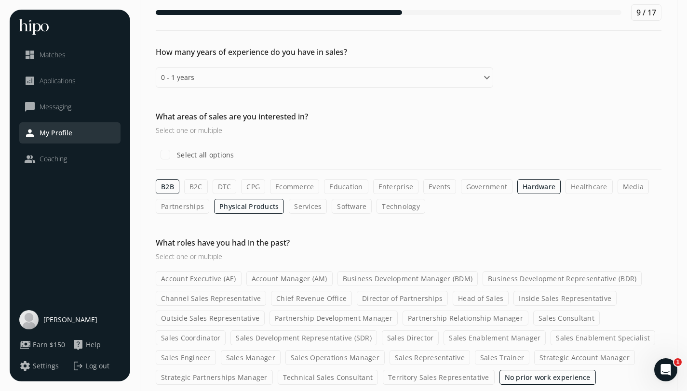
scroll to position [87, 0]
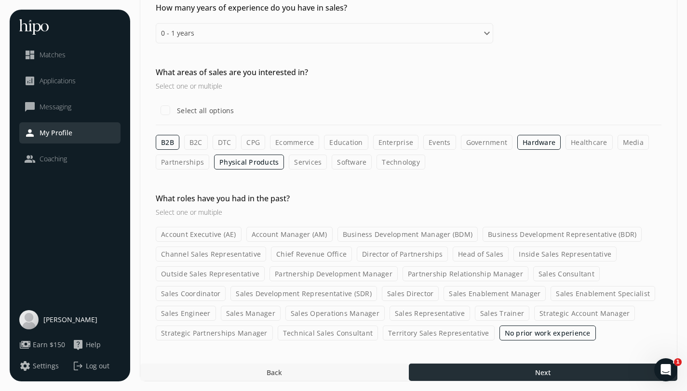
click at [572, 371] on div at bounding box center [543, 372] width 268 height 17
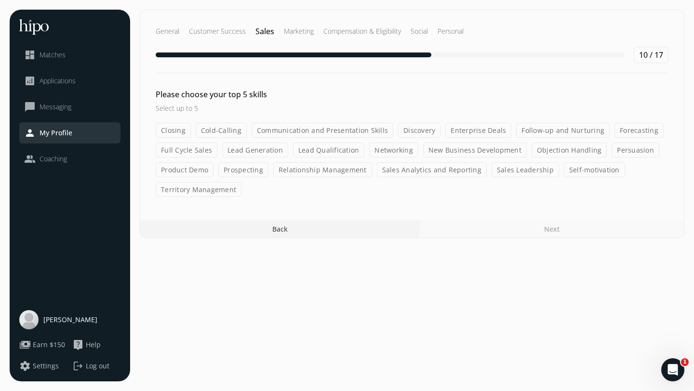
click at [394, 155] on label "Networking" at bounding box center [393, 150] width 49 height 15
click at [0, 0] on input "Networking" at bounding box center [0, 0] width 0 height 0
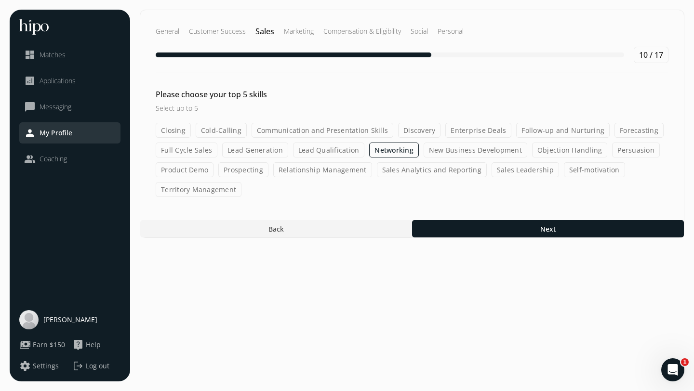
click at [343, 132] on label "Communication and Presentation Skills" at bounding box center [323, 130] width 142 height 15
click at [0, 0] on input "Communication and Presentation Skills" at bounding box center [0, 0] width 0 height 0
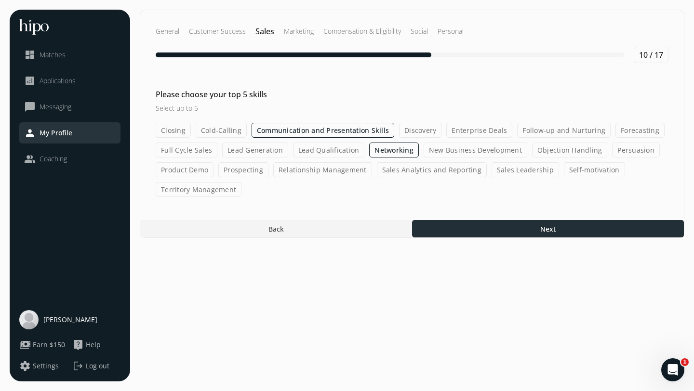
click at [488, 228] on div at bounding box center [548, 228] width 272 height 17
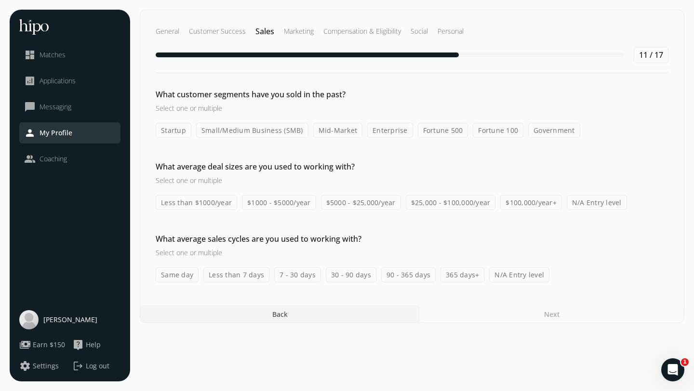
click at [249, 134] on label "Small/Medium Business (SMB)" at bounding box center [252, 130] width 112 height 15
click at [0, 0] on input "Small/Medium Business (SMB)" at bounding box center [0, 0] width 0 height 0
click at [272, 199] on label "$1000 - $5000/year" at bounding box center [279, 202] width 74 height 15
click at [0, 0] on input "$1000 - $5000/year" at bounding box center [0, 0] width 0 height 0
click at [195, 197] on label "Less than $1000/year" at bounding box center [196, 202] width 81 height 15
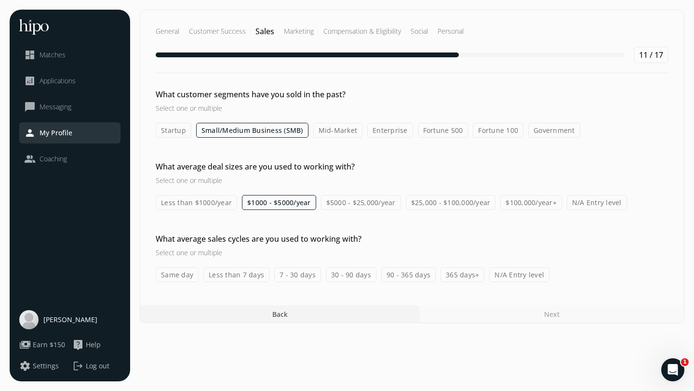
click at [0, 0] on input "Less than $1000/year" at bounding box center [0, 0] width 0 height 0
click at [257, 203] on label "$1000 - $5000/year" at bounding box center [279, 202] width 74 height 15
click at [0, 0] on input "$1000 - $5000/year" at bounding box center [0, 0] width 0 height 0
click at [591, 204] on label "N/A Entry level" at bounding box center [597, 202] width 60 height 15
click at [0, 0] on input "N/A Entry level" at bounding box center [0, 0] width 0 height 0
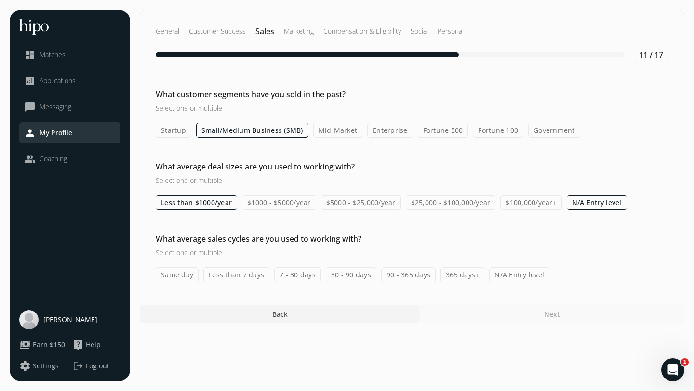
click at [193, 207] on label "Less than $1000/year" at bounding box center [196, 202] width 81 height 15
click at [0, 0] on input "Less than $1000/year" at bounding box center [0, 0] width 0 height 0
click at [508, 277] on label "N/A Entry level" at bounding box center [519, 275] width 60 height 15
click at [0, 0] on input "N/A Entry level" at bounding box center [0, 0] width 0 height 0
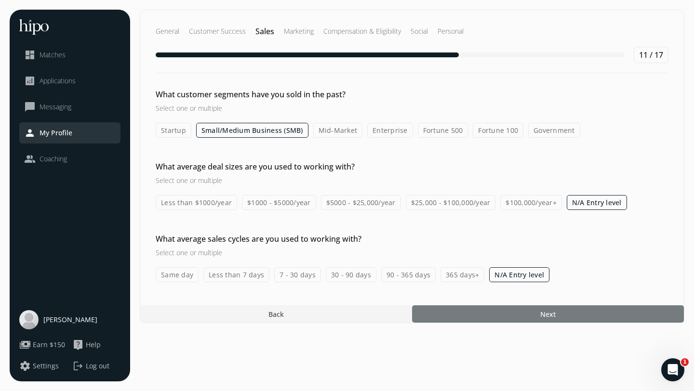
click at [481, 319] on div at bounding box center [548, 314] width 272 height 17
